Goal: Information Seeking & Learning: Learn about a topic

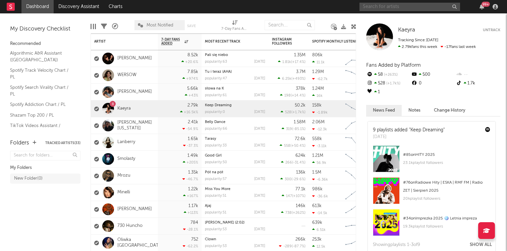
click at [382, 8] on input "text" at bounding box center [410, 7] width 101 height 8
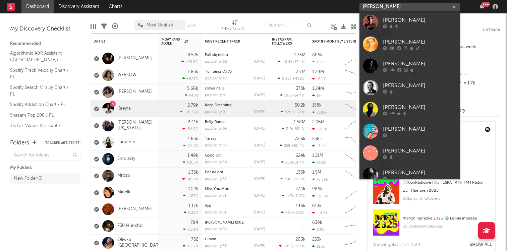
type input "[PERSON_NAME]"
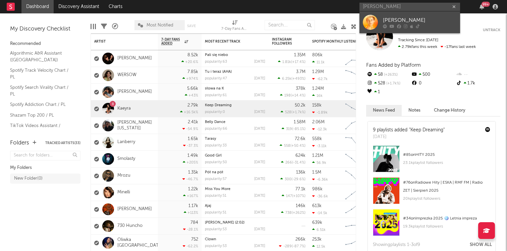
click at [395, 18] on div "[PERSON_NAME]" at bounding box center [420, 20] width 74 height 8
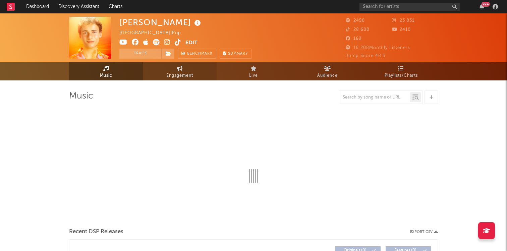
click at [178, 74] on span "Engagement" at bounding box center [179, 76] width 27 height 8
select select "1w"
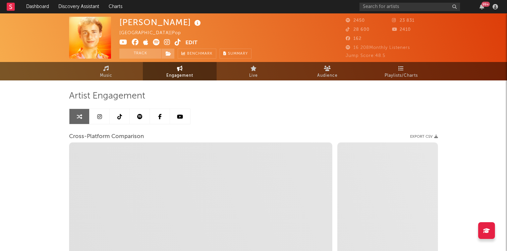
select select "1m"
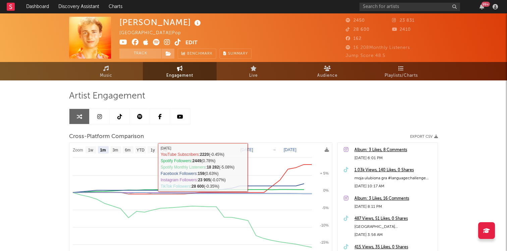
click at [102, 116] on link at bounding box center [100, 116] width 20 height 15
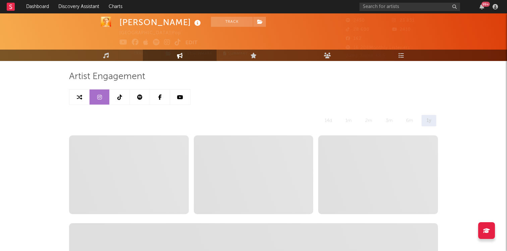
select select "6m"
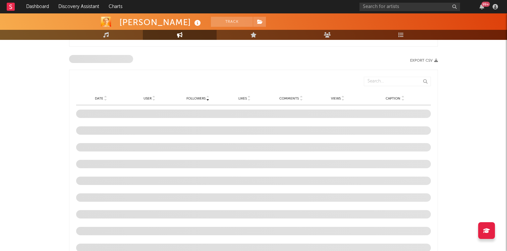
scroll to position [738, 0]
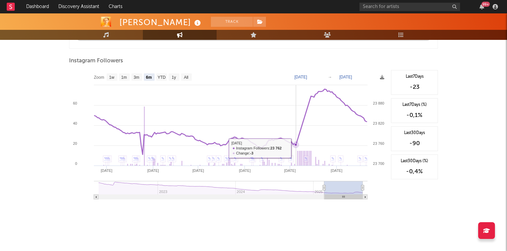
click at [296, 148] on icon at bounding box center [231, 121] width 273 height 65
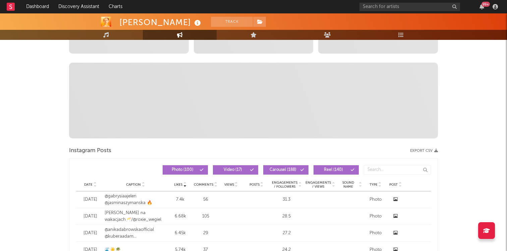
scroll to position [0, 0]
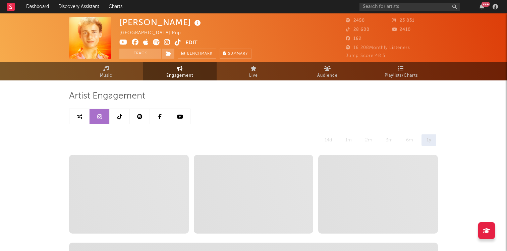
click at [121, 116] on icon at bounding box center [119, 116] width 5 height 5
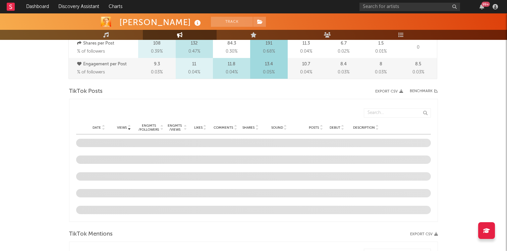
select select "6m"
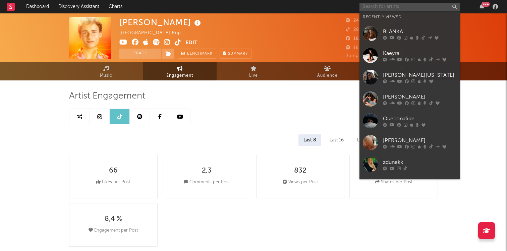
click at [390, 7] on input "text" at bounding box center [410, 7] width 101 height 8
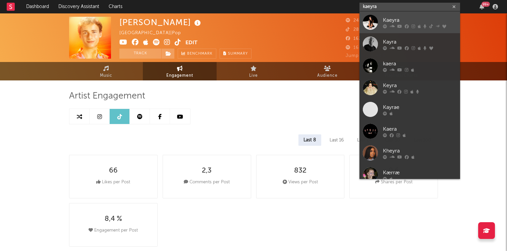
type input "kaeyra"
click at [389, 19] on div "Kaeyra" at bounding box center [420, 20] width 74 height 8
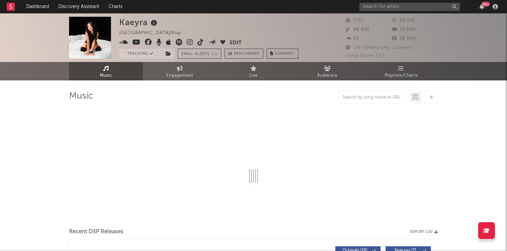
select select "6m"
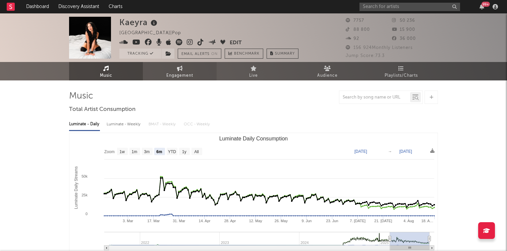
click at [193, 65] on link "Engagement" at bounding box center [180, 71] width 74 height 18
select select "1w"
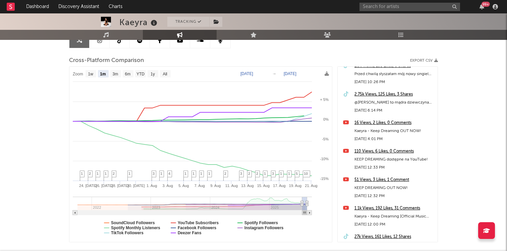
scroll to position [9, 0]
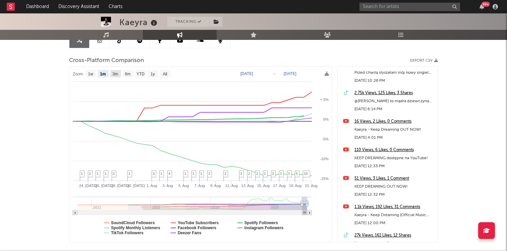
click at [115, 74] on text "3m" at bounding box center [116, 74] width 6 height 5
select select "3m"
type input "[DATE]"
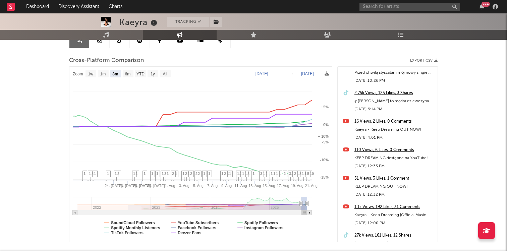
select select "3m"
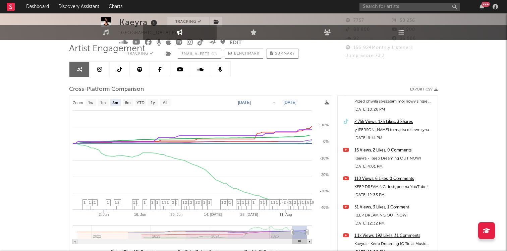
scroll to position [0, 0]
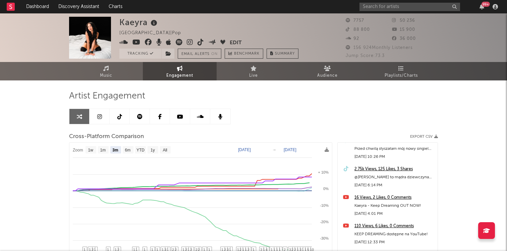
click at [119, 115] on icon at bounding box center [119, 116] width 5 height 5
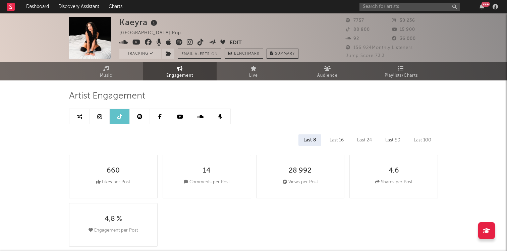
select select "6m"
click at [97, 116] on icon at bounding box center [99, 116] width 5 height 5
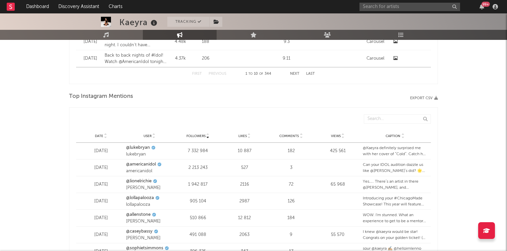
select select "6m"
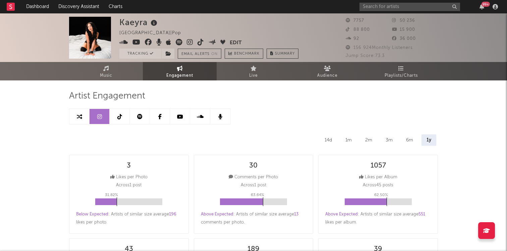
click at [175, 116] on link at bounding box center [180, 116] width 20 height 15
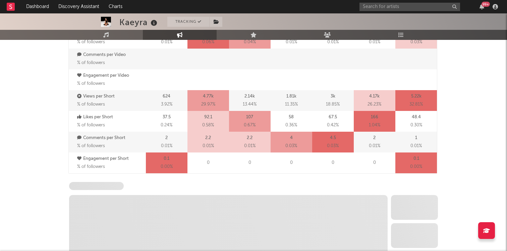
select select "6m"
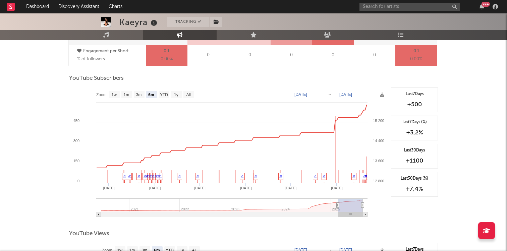
scroll to position [523, 0]
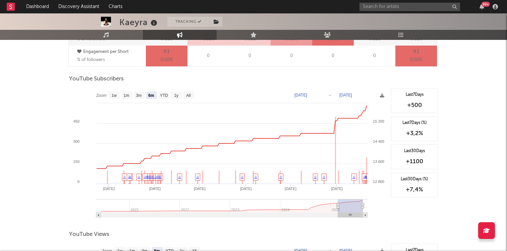
click at [423, 104] on div "+500" at bounding box center [415, 105] width 40 height 8
click at [418, 103] on div "+500" at bounding box center [415, 105] width 40 height 8
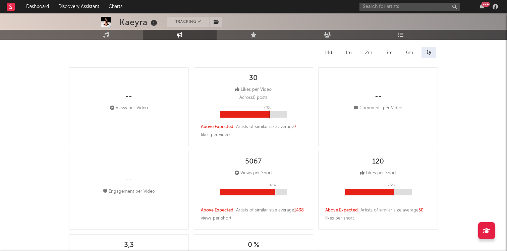
scroll to position [0, 0]
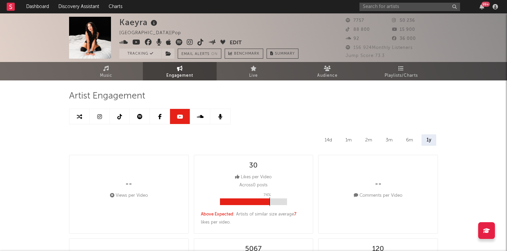
click at [92, 118] on link at bounding box center [100, 116] width 20 height 15
select select "6m"
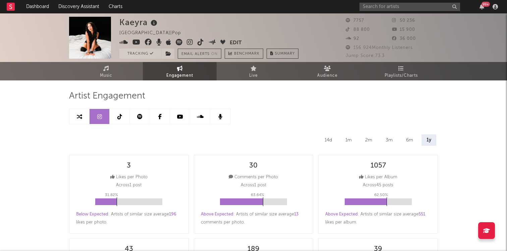
click at [159, 119] on icon at bounding box center [159, 116] width 3 height 5
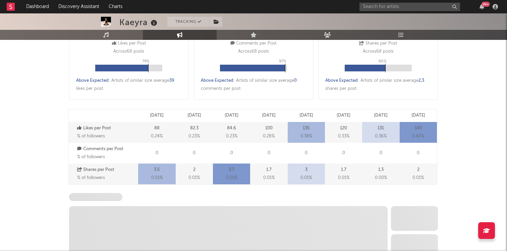
scroll to position [270, 0]
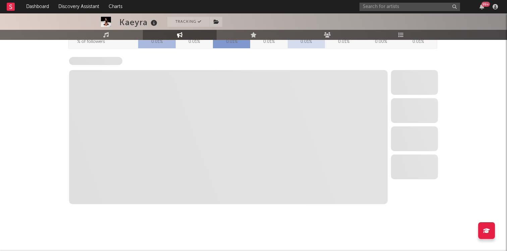
select select "6m"
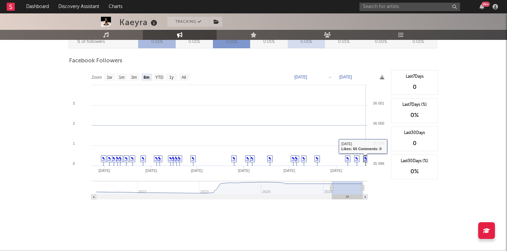
click at [365, 158] on link "✎" at bounding box center [366, 159] width 3 height 4
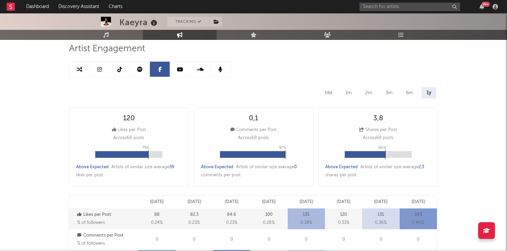
scroll to position [0, 0]
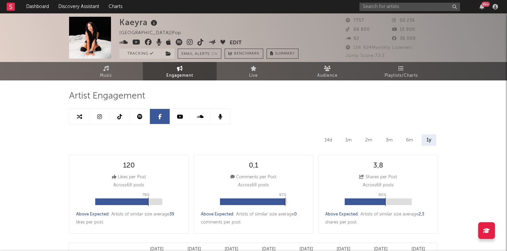
click at [192, 72] on span "Engagement" at bounding box center [179, 76] width 27 height 8
select select "1m"
